Goal: Task Accomplishment & Management: Use online tool/utility

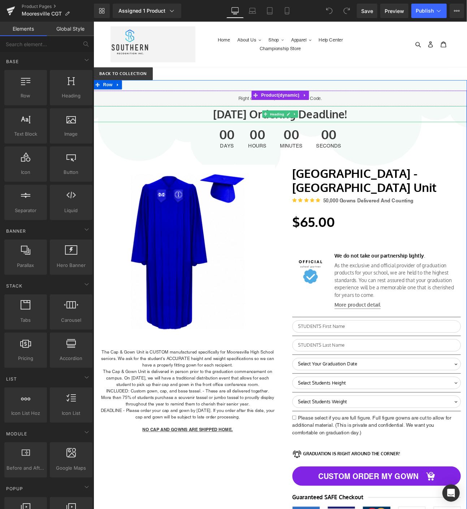
click at [282, 125] on h1 "January 17, 2025 Ordering Deadline!" at bounding box center [311, 129] width 437 height 19
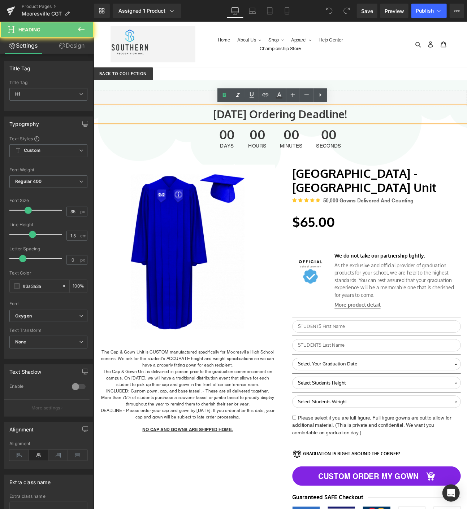
click at [299, 130] on h1 "January 17, 2025 Ordering Deadline!" at bounding box center [311, 129] width 437 height 19
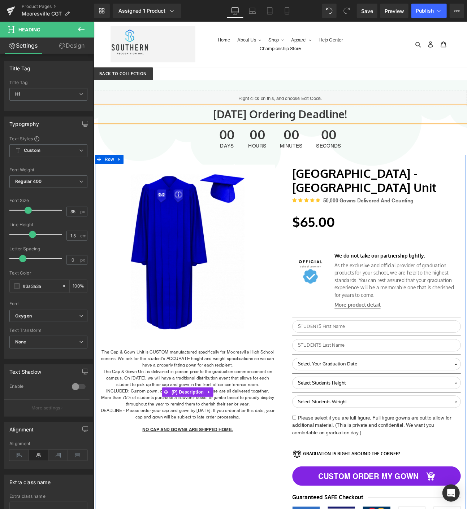
click at [231, 471] on p "More than 75% of students purchase a souvenir tassel or jumbo tassel to proudly…" at bounding box center [203, 465] width 206 height 15
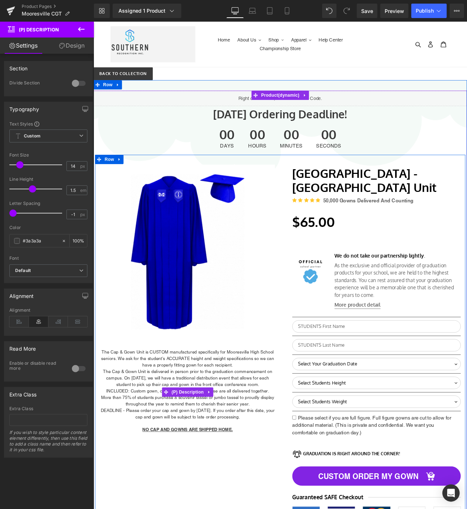
click at [252, 476] on p "DEADLINE - Please order your cap and gown by January 17th, 2025. If you order a…" at bounding box center [203, 480] width 206 height 15
click at [248, 475] on p "DEADLINE - Please order your cap and gown by January 17th, 2025. If you order a…" at bounding box center [203, 480] width 206 height 15
click at [208, 451] on span "(P) Description" at bounding box center [203, 455] width 41 height 11
click at [209, 457] on span "(P) Description" at bounding box center [203, 455] width 41 height 11
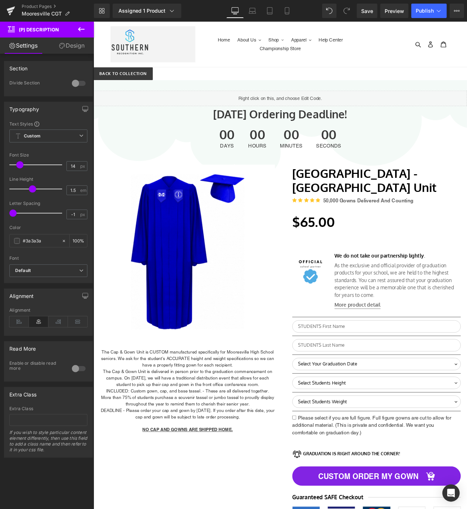
click at [80, 30] on icon at bounding box center [81, 29] width 6 height 4
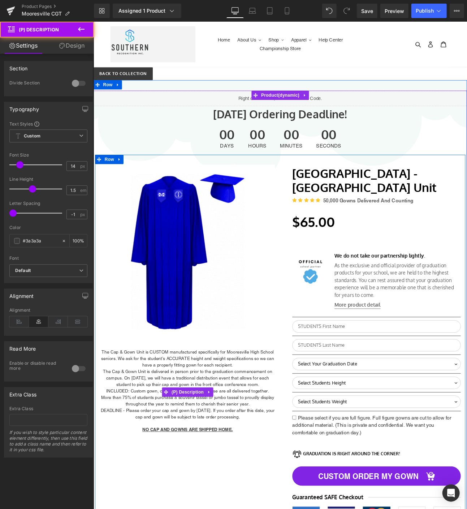
click at [226, 424] on p "The Cap & Gown Unit is CUSTOM manufactured specifically for Mooresville High Sc…" at bounding box center [203, 416] width 206 height 23
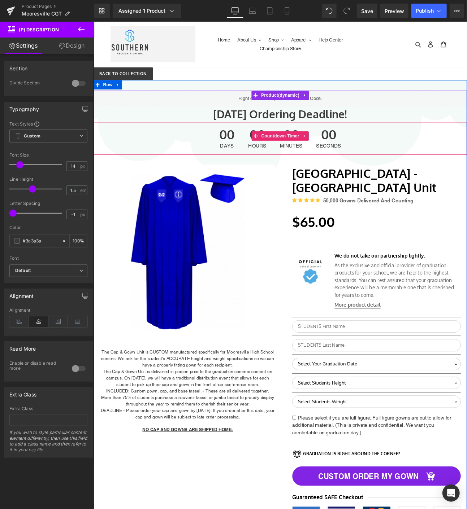
click at [288, 152] on span "Countdown Timer" at bounding box center [312, 155] width 48 height 11
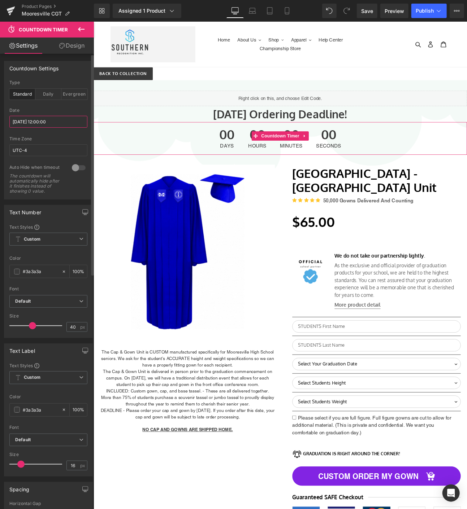
click at [40, 125] on input "2025/01/17 12:00:00" at bounding box center [48, 122] width 78 height 12
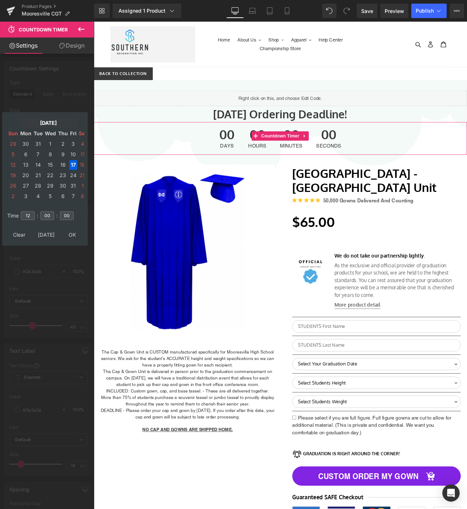
click at [59, 122] on td "Jan, 2025" at bounding box center [48, 123] width 58 height 10
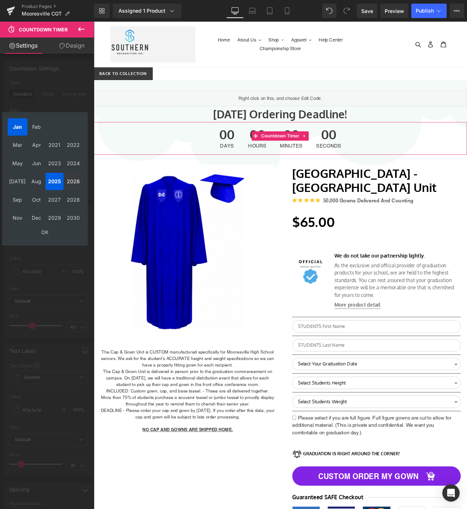
click at [69, 181] on td "2026" at bounding box center [73, 181] width 18 height 17
click at [45, 227] on table "Jan Feb Mar Apr 2021 2022 May Jun 2023 2024 Jul Aug 2025 2026 Sep Oct 2027 2028…" at bounding box center [45, 178] width 78 height 123
click at [43, 230] on td "OK" at bounding box center [45, 232] width 75 height 10
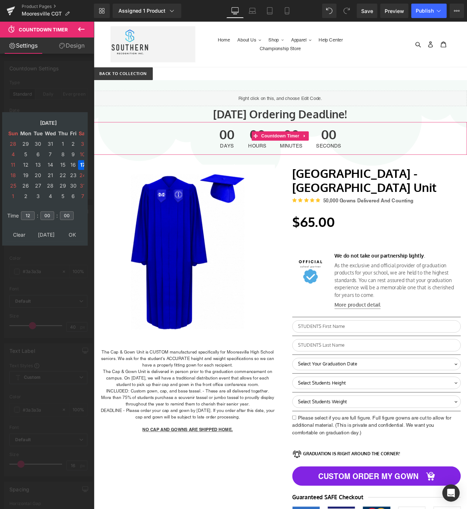
click at [68, 225] on table "Time 12 : 00 : 00" at bounding box center [45, 215] width 78 height 25
type input "2026/01/17 12:00:00"
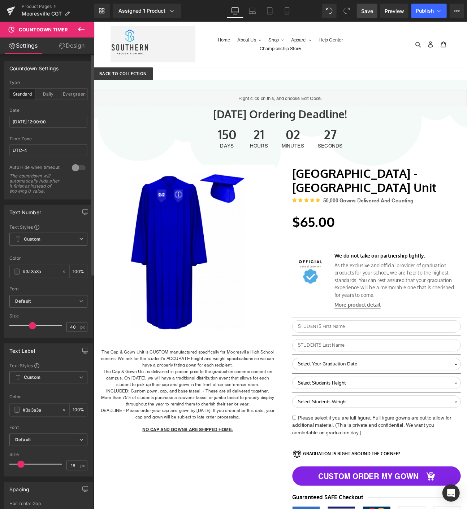
click at [372, 6] on link "Save" at bounding box center [367, 11] width 21 height 14
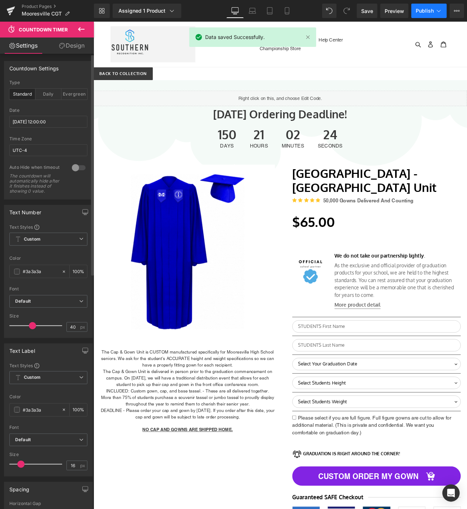
click at [419, 12] on span "Publish" at bounding box center [424, 11] width 18 height 6
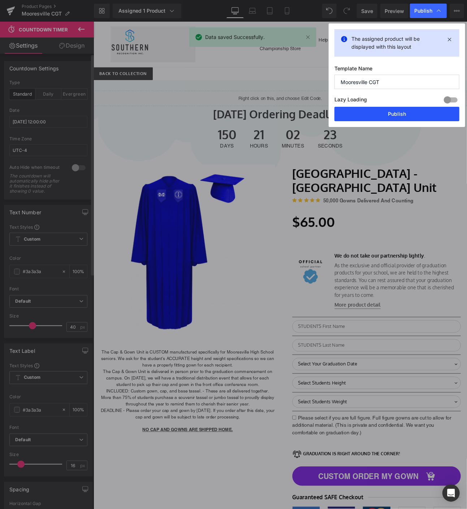
click at [406, 117] on button "Publish" at bounding box center [396, 114] width 125 height 14
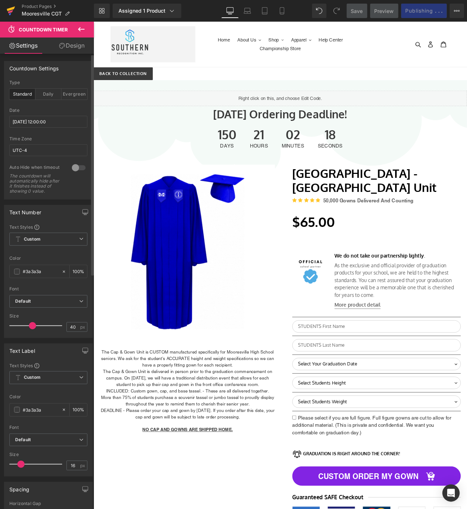
click at [13, 5] on icon at bounding box center [10, 11] width 9 height 18
